Goal: Navigation & Orientation: Find specific page/section

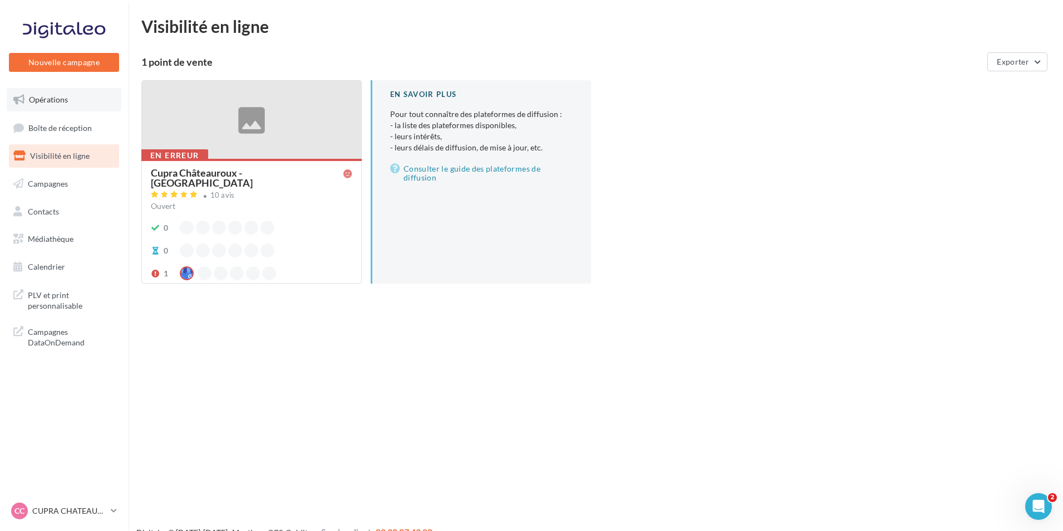
click at [84, 96] on link "Opérations" at bounding box center [64, 99] width 115 height 23
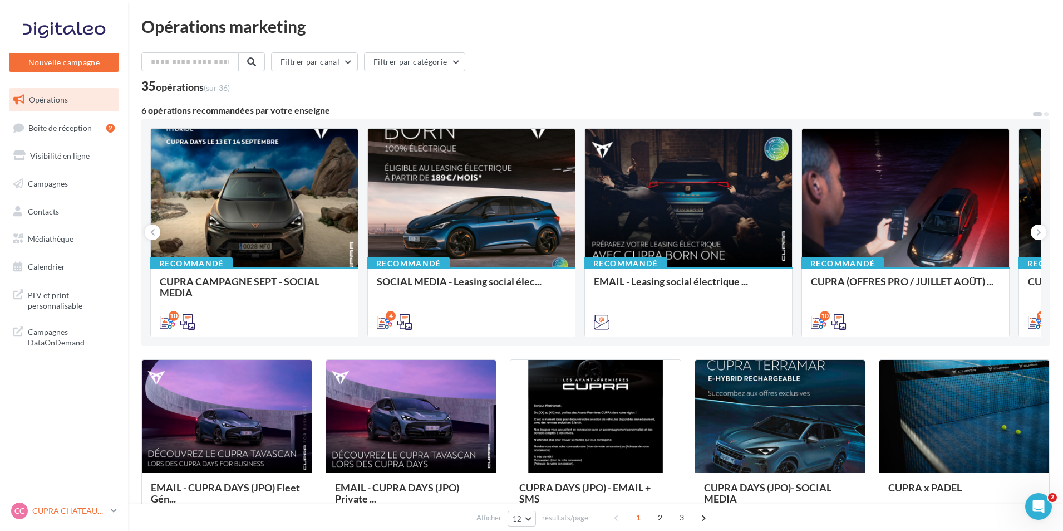
click at [66, 507] on p "CUPRA CHATEAUROUX" at bounding box center [69, 510] width 74 height 11
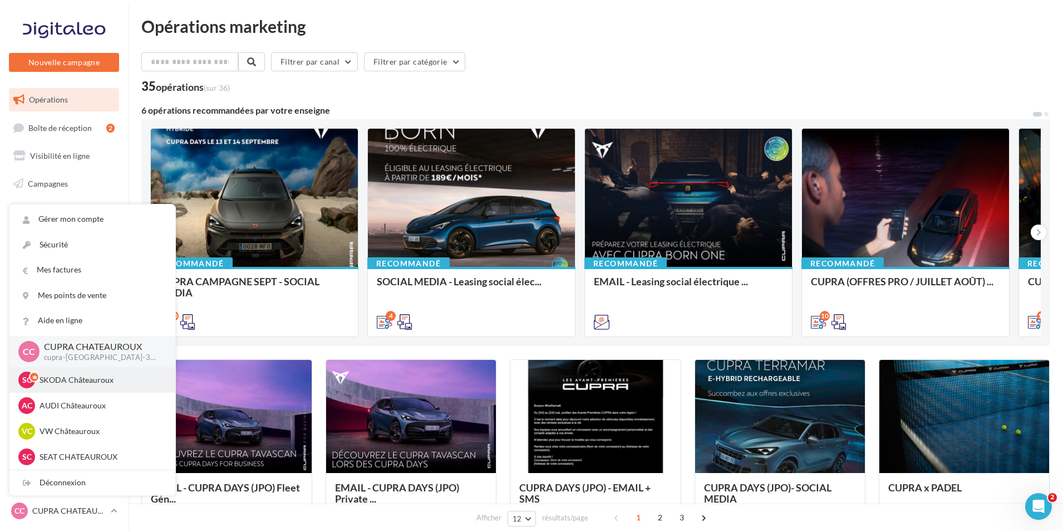
click at [109, 388] on div "SC SKODA Châteauroux sk-cha-sen" at bounding box center [92, 379] width 148 height 17
